Goal: Information Seeking & Learning: Learn about a topic

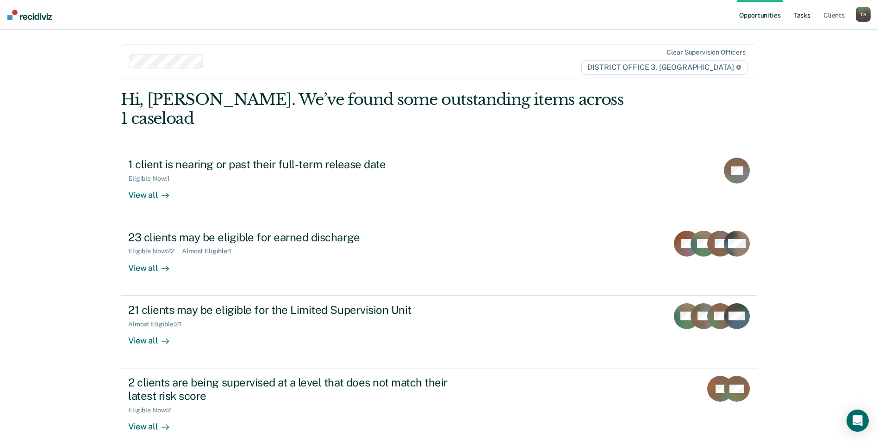
click at [804, 17] on link "Tasks" at bounding box center [802, 15] width 20 height 30
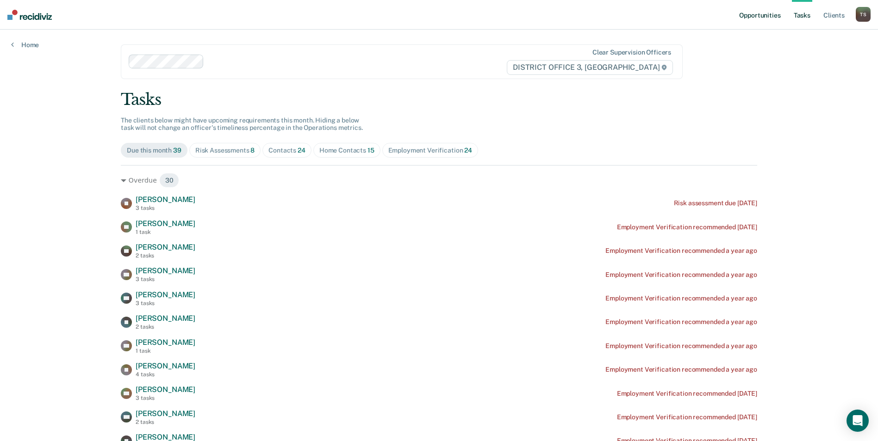
click at [756, 13] on link "Opportunities" at bounding box center [759, 15] width 45 height 30
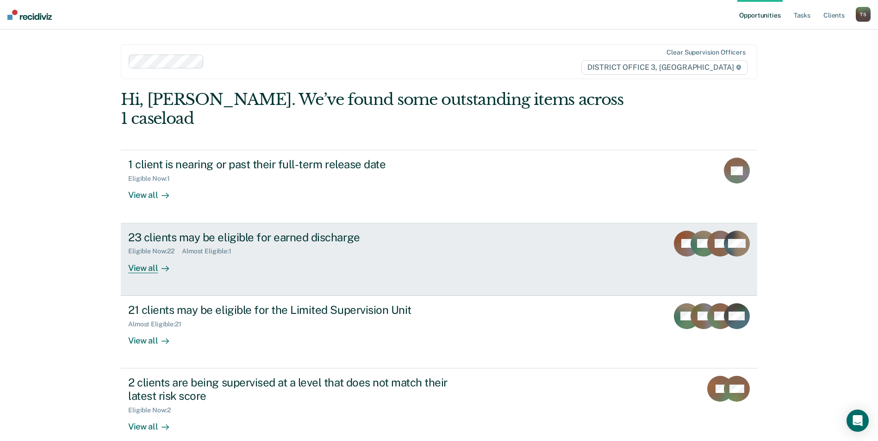
click at [248, 231] on div "23 clients may be eligible for earned discharge" at bounding box center [290, 237] width 325 height 13
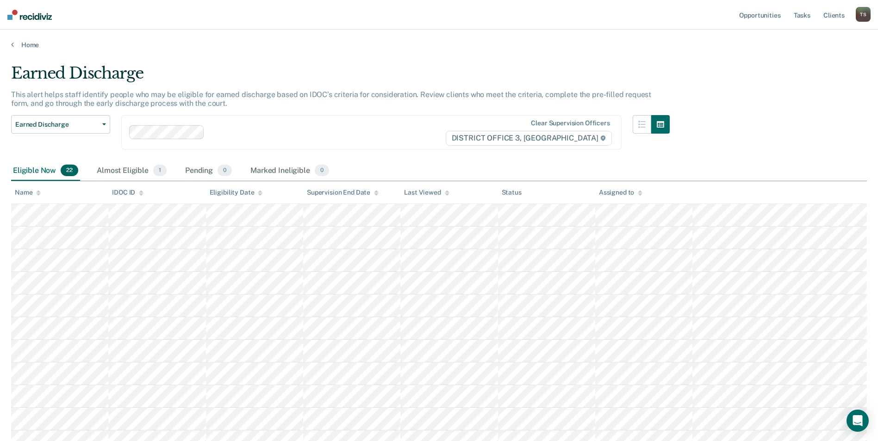
click at [732, 146] on div "Earned Discharge This alert helps staff identify people who may be eligible for…" at bounding box center [438, 382] width 855 height 636
click at [801, 19] on link "Tasks" at bounding box center [802, 15] width 20 height 30
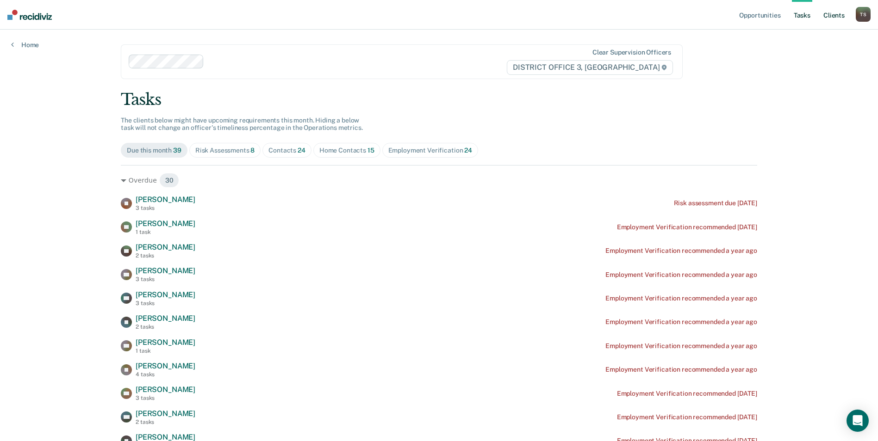
click at [843, 13] on link "Client s" at bounding box center [833, 15] width 25 height 30
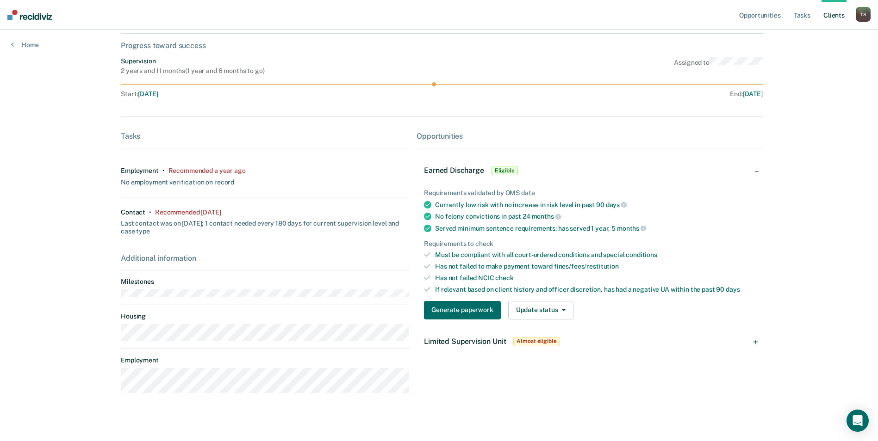
scroll to position [93, 0]
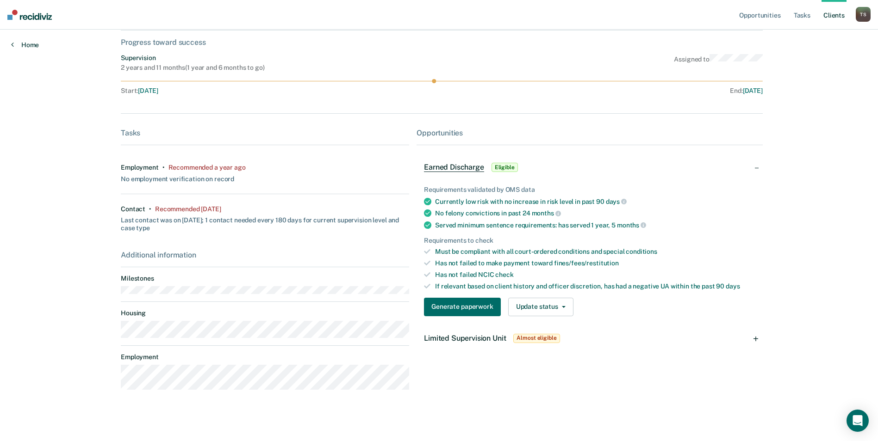
click at [13, 46] on icon at bounding box center [12, 44] width 3 height 7
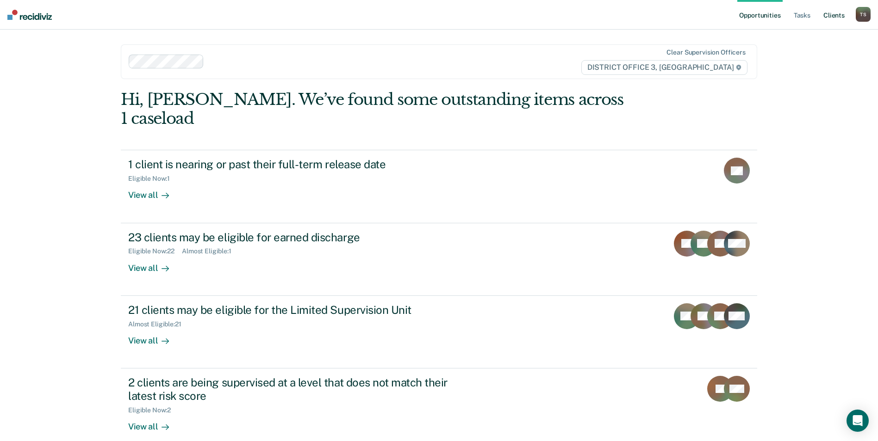
click at [826, 17] on link "Client s" at bounding box center [833, 15] width 25 height 30
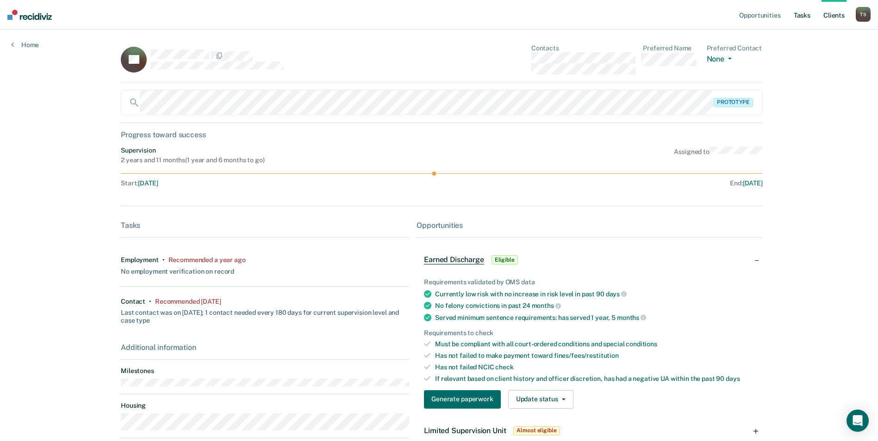
click at [799, 13] on link "Tasks" at bounding box center [802, 15] width 20 height 30
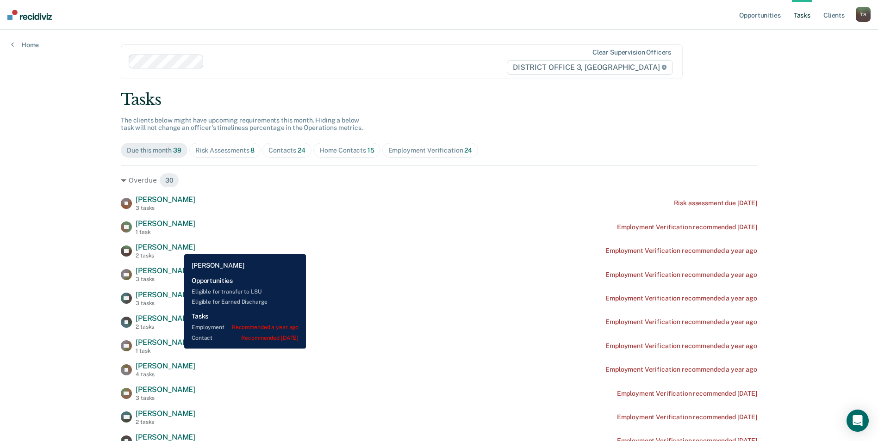
click at [177, 248] on span "[PERSON_NAME]" at bounding box center [166, 247] width 60 height 9
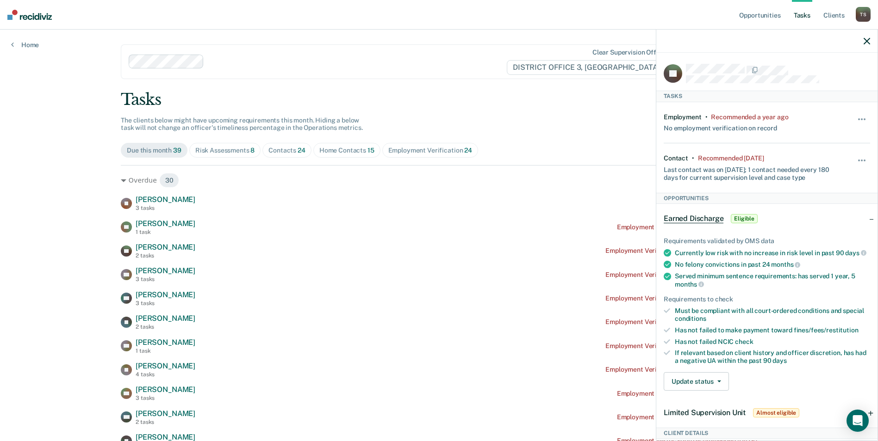
click at [866, 41] on icon "button" at bounding box center [866, 41] width 6 height 6
